Goal: Information Seeking & Learning: Learn about a topic

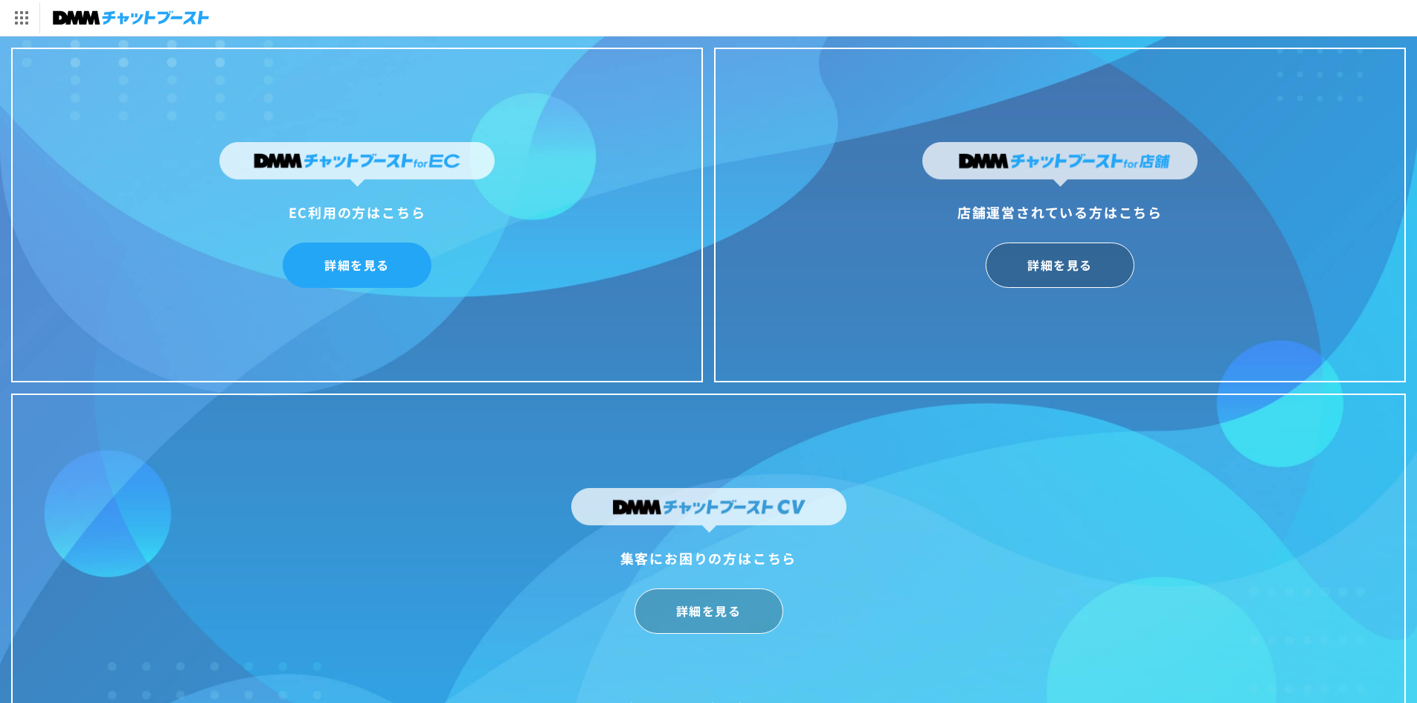
click at [373, 266] on link "詳細を見る" at bounding box center [357, 265] width 149 height 45
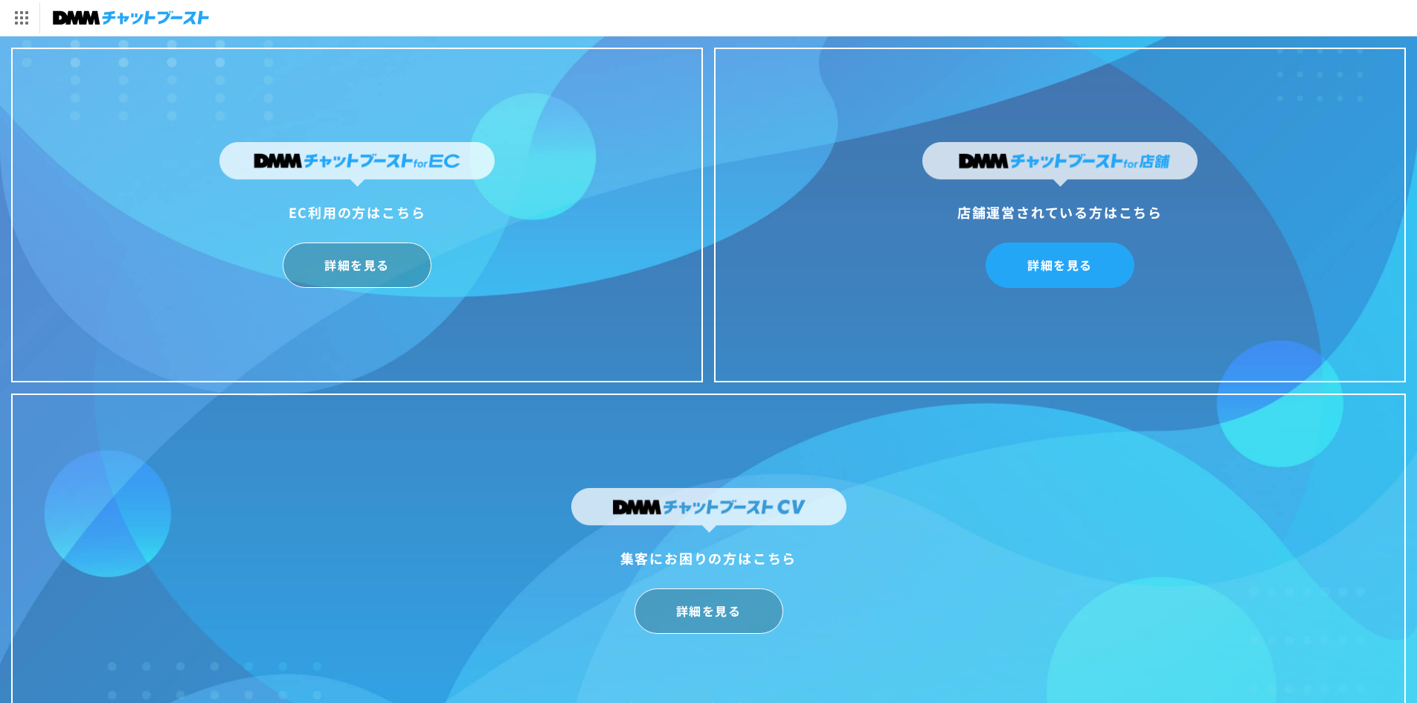
click at [1085, 260] on link "詳細を見る" at bounding box center [1060, 265] width 149 height 45
